Goal: Information Seeking & Learning: Check status

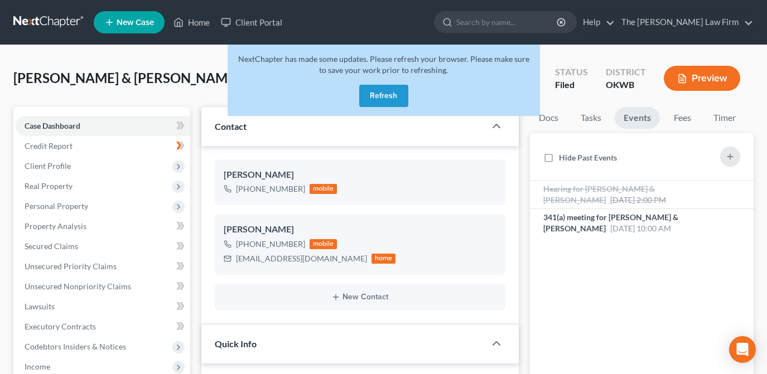
select select "2"
click at [402, 93] on button "Refresh" at bounding box center [383, 96] width 49 height 22
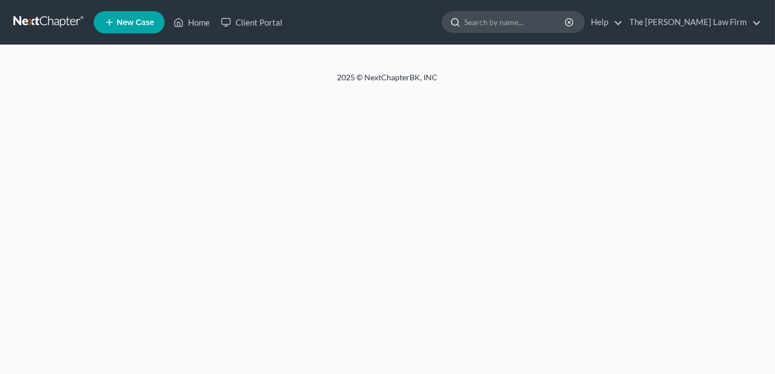
click at [530, 27] on input "search" at bounding box center [515, 22] width 102 height 21
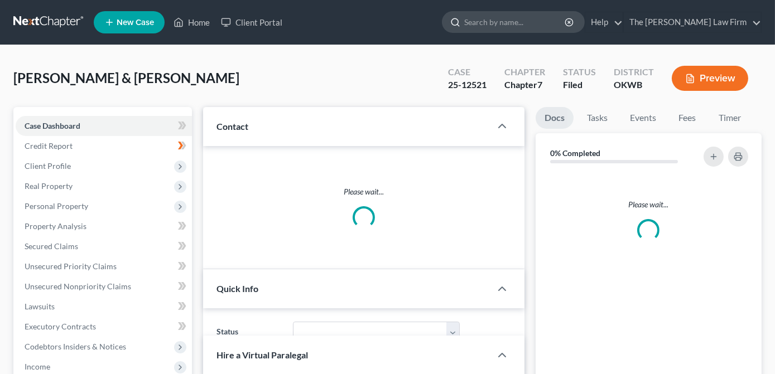
click at [535, 21] on input "search" at bounding box center [515, 22] width 102 height 21
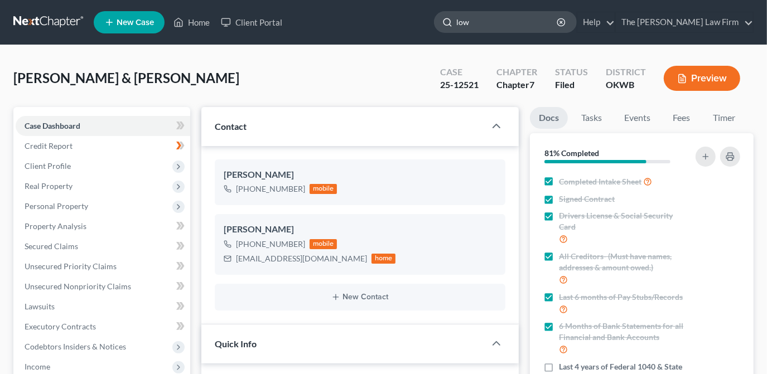
type input "[PERSON_NAME]"
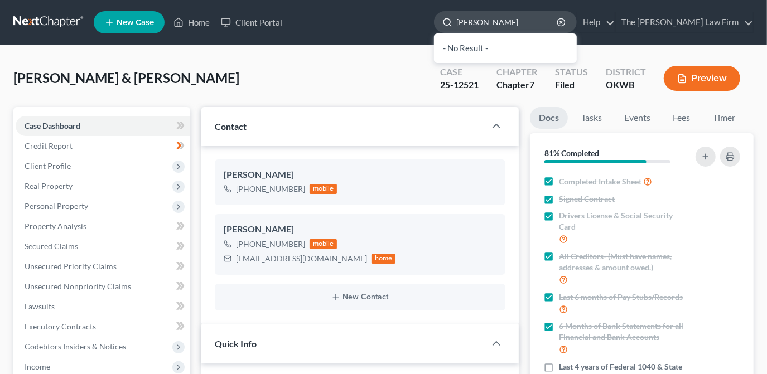
scroll to position [2115, 0]
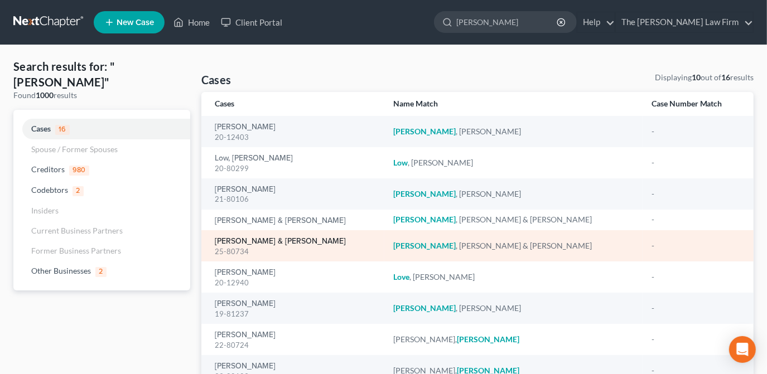
click at [271, 244] on link "[PERSON_NAME] & [PERSON_NAME]" at bounding box center [280, 242] width 131 height 8
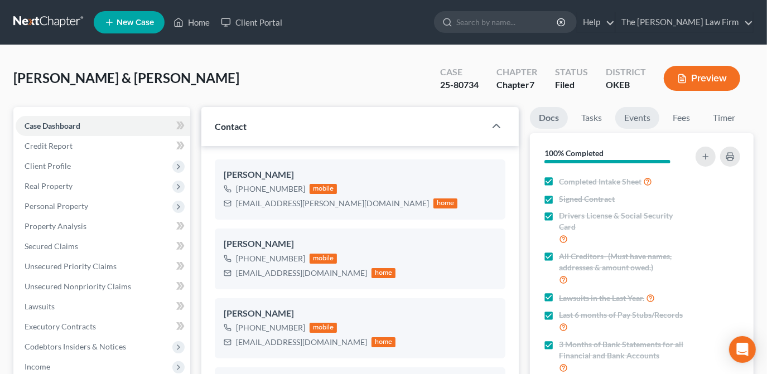
click at [648, 117] on link "Events" at bounding box center [637, 118] width 44 height 22
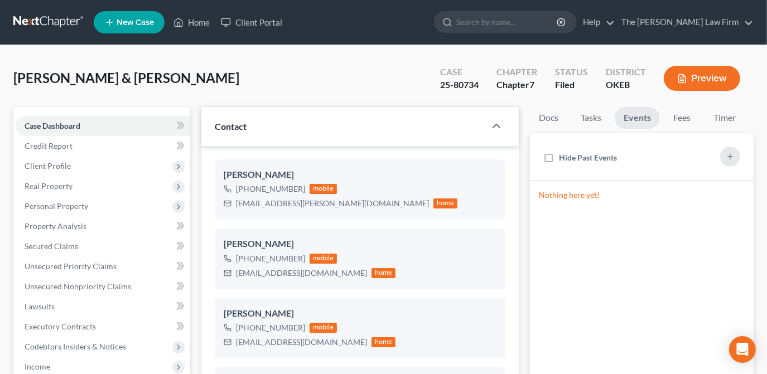
scroll to position [938, 0]
click at [200, 27] on link "Home" at bounding box center [191, 22] width 47 height 20
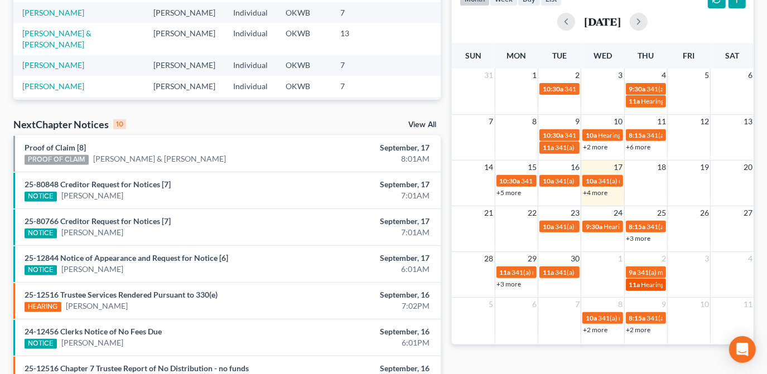
scroll to position [269, 0]
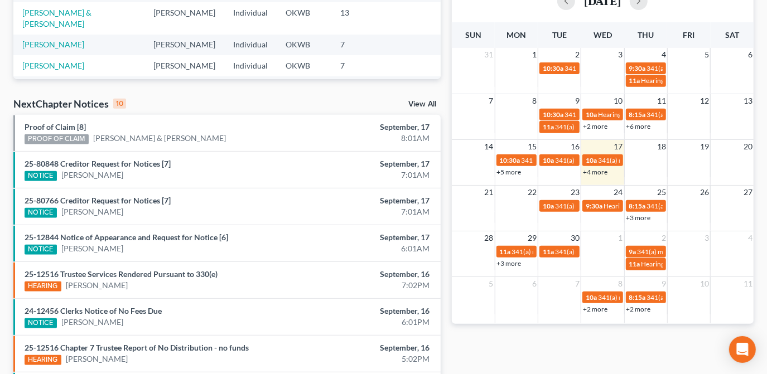
click at [594, 124] on link "+2 more" at bounding box center [595, 126] width 25 height 8
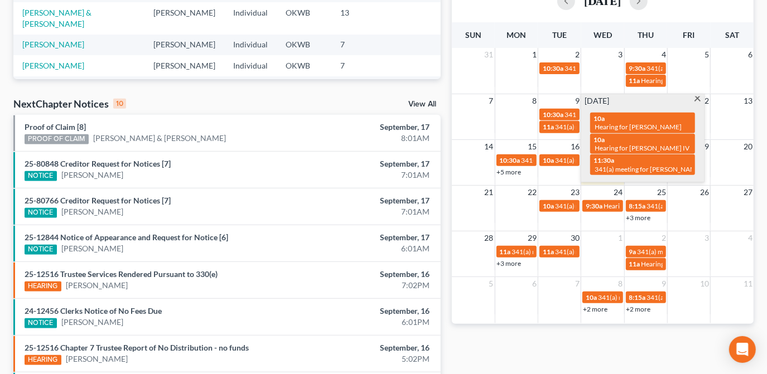
click at [684, 181] on div "14 15 16 17 18 19 20 10:30a 341(a) meeting for [PERSON_NAME] 10a 341(a) meeting…" at bounding box center [603, 162] width 302 height 46
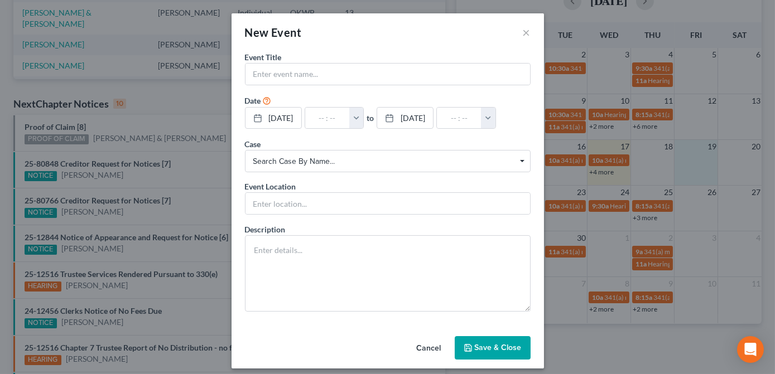
click at [430, 348] on button "Cancel" at bounding box center [429, 348] width 42 height 22
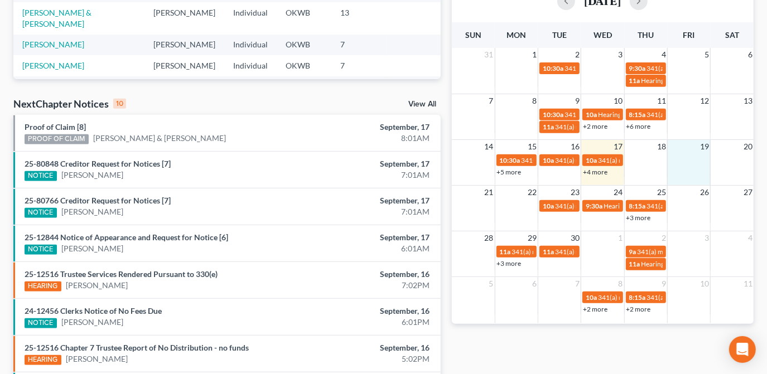
click at [598, 171] on link "+4 more" at bounding box center [595, 172] width 25 height 8
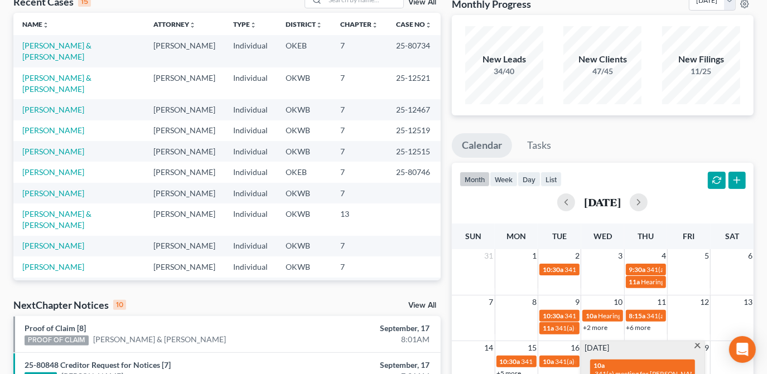
scroll to position [0, 0]
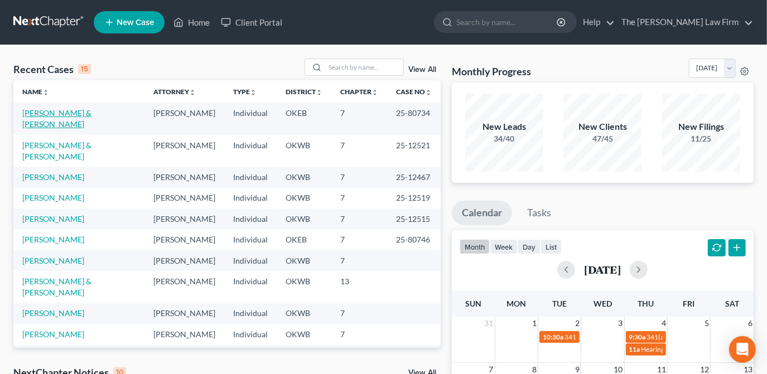
click at [67, 114] on link "[PERSON_NAME] & [PERSON_NAME]" at bounding box center [56, 118] width 69 height 21
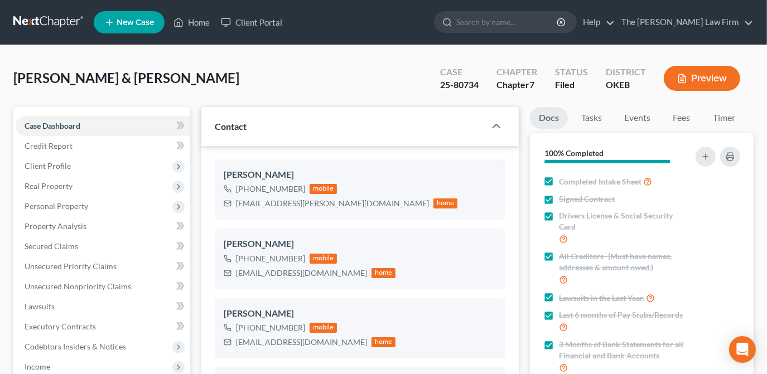
scroll to position [938, 0]
click at [213, 26] on link "Home" at bounding box center [191, 22] width 47 height 20
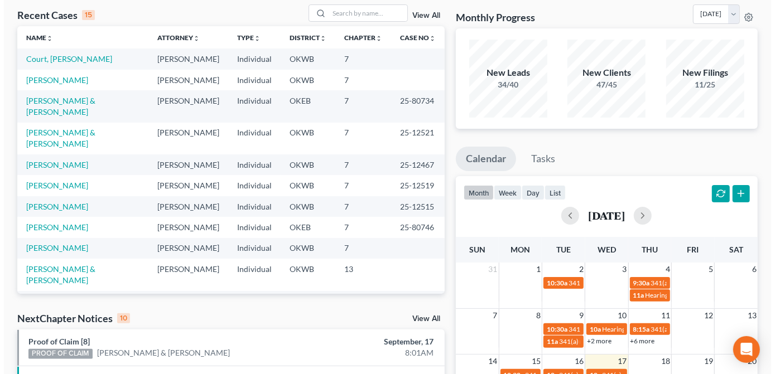
scroll to position [152, 0]
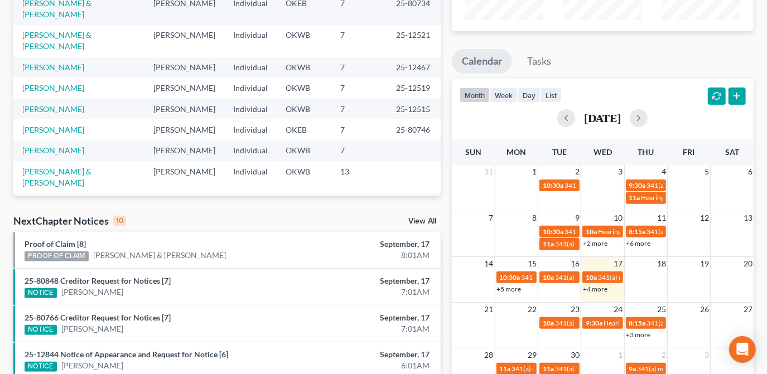
click at [606, 286] on link "+4 more" at bounding box center [595, 289] width 25 height 8
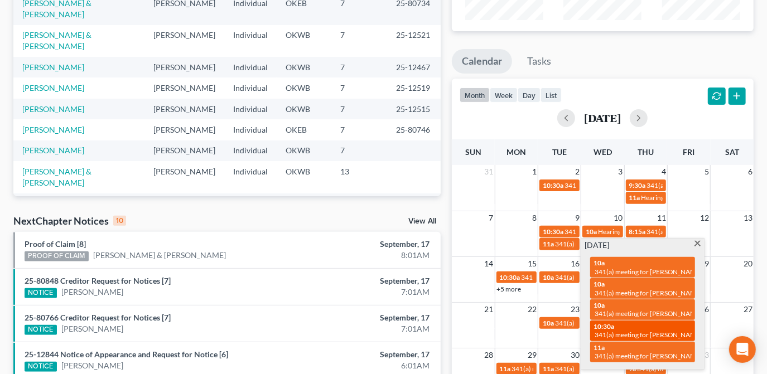
click at [678, 331] on span "341(a) meeting for [PERSON_NAME] and [PERSON_NAME] [PERSON_NAME]" at bounding box center [708, 335] width 227 height 8
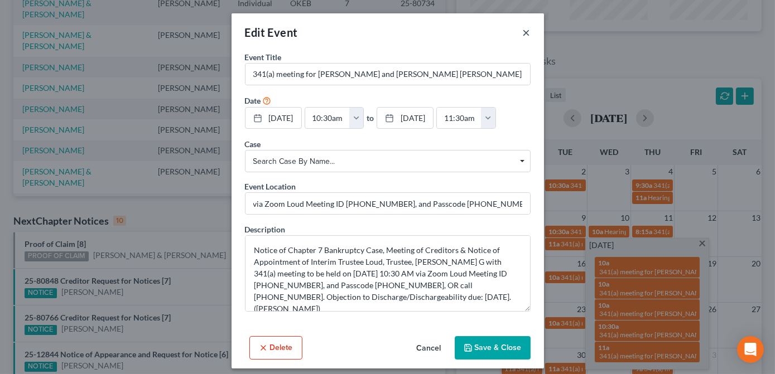
click at [525, 31] on button "×" at bounding box center [527, 32] width 8 height 13
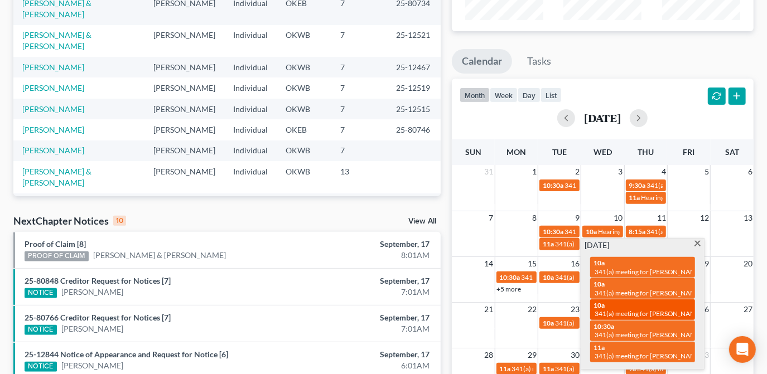
click at [633, 310] on span "341(a) meeting for [PERSON_NAME] & [PERSON_NAME]" at bounding box center [678, 314] width 167 height 8
select select "Days"
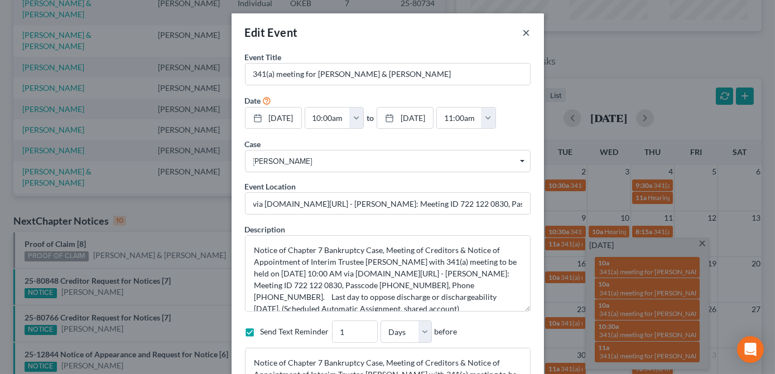
click at [523, 31] on button "×" at bounding box center [527, 32] width 8 height 13
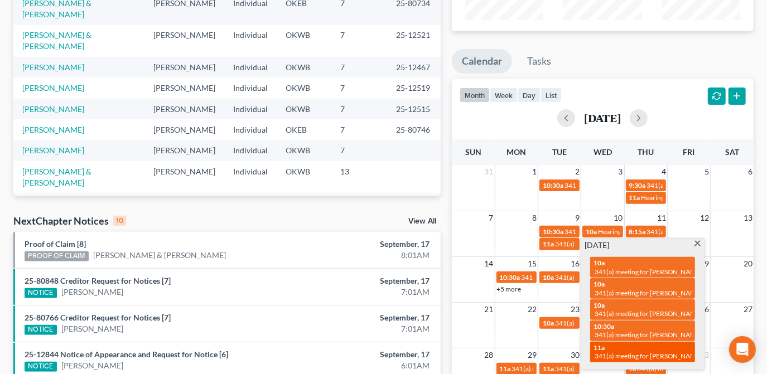
click at [653, 349] on div "11a 341(a) meeting for [PERSON_NAME]" at bounding box center [643, 352] width 98 height 17
select select "Days"
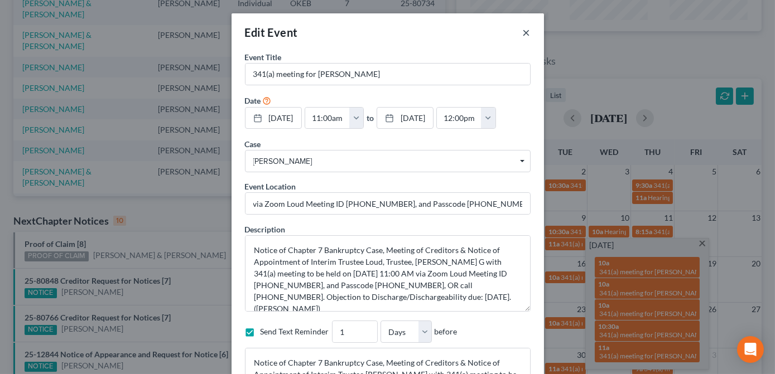
click at [523, 32] on button "×" at bounding box center [527, 32] width 8 height 13
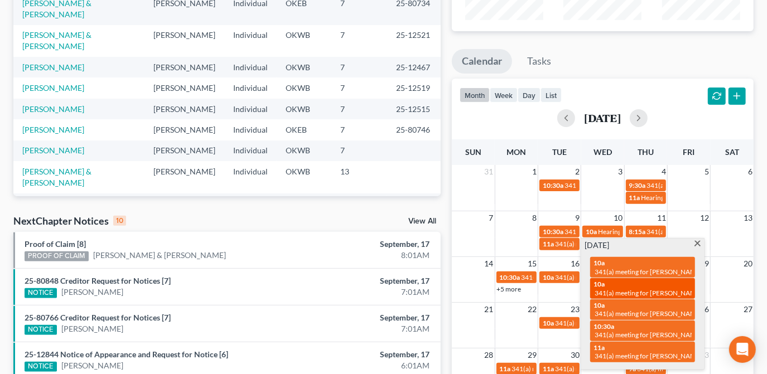
click at [662, 291] on span "341(a) meeting for [PERSON_NAME]" at bounding box center [649, 293] width 108 height 8
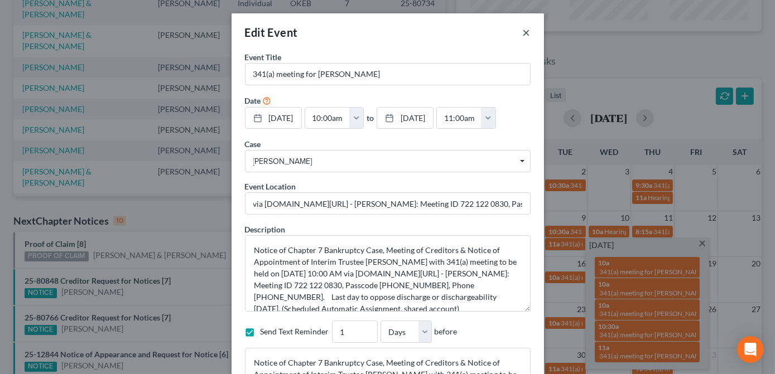
click at [523, 32] on button "×" at bounding box center [527, 32] width 8 height 13
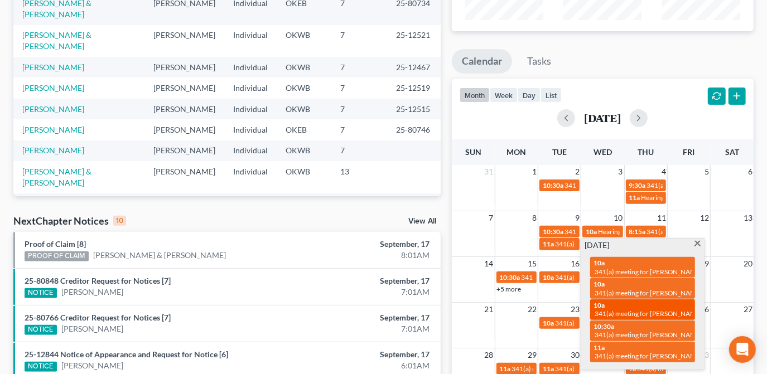
click at [670, 313] on span "341(a) meeting for [PERSON_NAME] & [PERSON_NAME]" at bounding box center [678, 314] width 167 height 8
select select "Days"
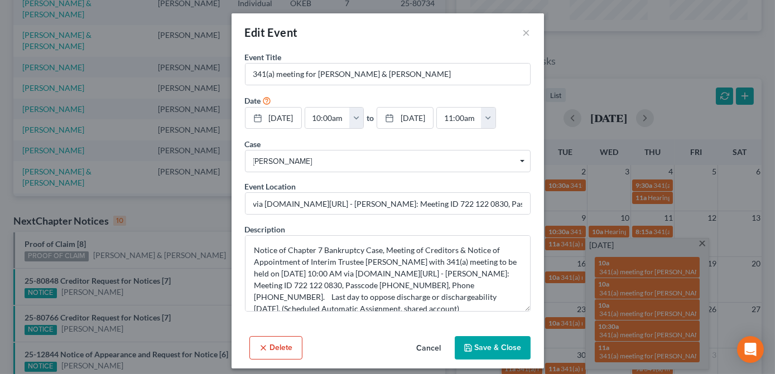
click at [669, 335] on div "Edit Event × Event Title * 341(a) meeting for [PERSON_NAME] & [PERSON_NAME] Dat…" at bounding box center [387, 187] width 775 height 374
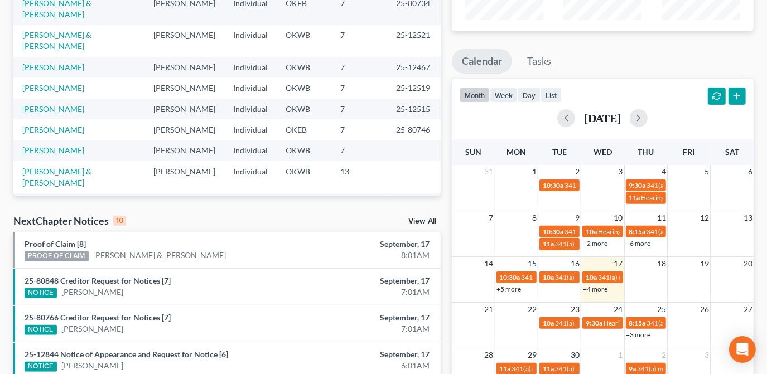
click at [604, 292] on link "+4 more" at bounding box center [595, 289] width 25 height 8
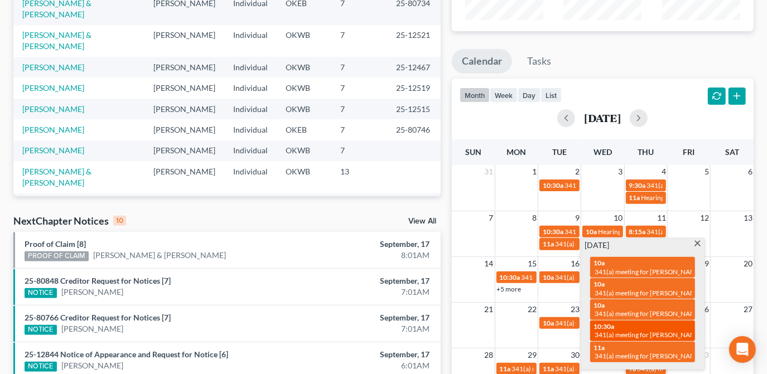
click at [668, 326] on div "10:30a 341(a) meeting for [PERSON_NAME] and [PERSON_NAME] [PERSON_NAME]" at bounding box center [643, 330] width 98 height 17
